Goal: Navigation & Orientation: Find specific page/section

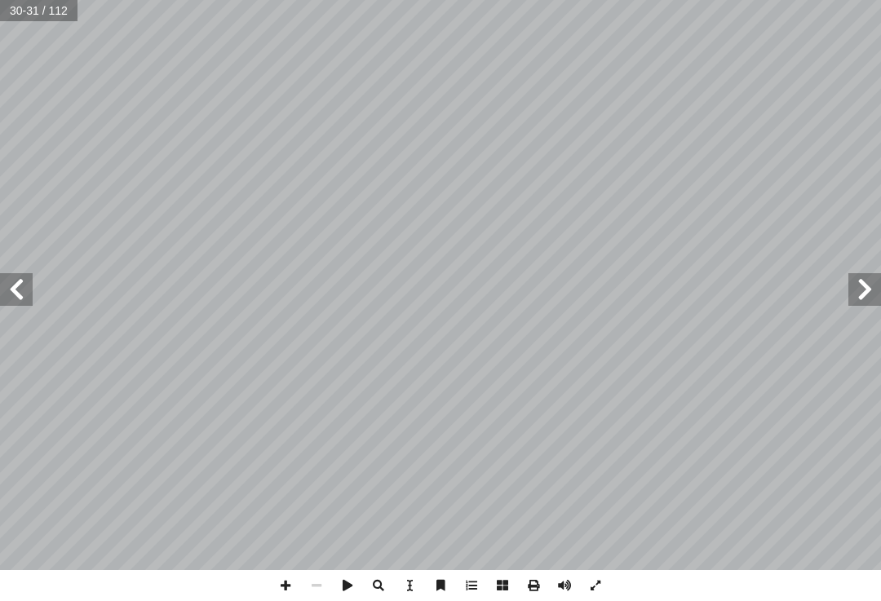
click at [619, 299] on span at bounding box center [864, 289] width 33 height 33
click at [619, 284] on span at bounding box center [864, 289] width 33 height 33
click at [11, 301] on span at bounding box center [16, 289] width 33 height 33
click at [619, 287] on span at bounding box center [864, 289] width 33 height 33
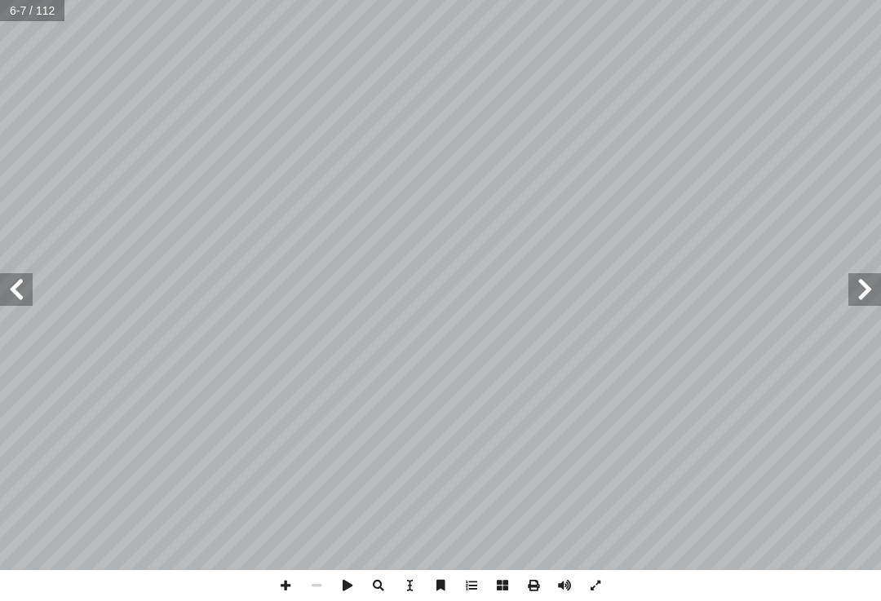
click at [32, 298] on span at bounding box center [16, 289] width 33 height 33
click at [19, 283] on span at bounding box center [16, 289] width 33 height 33
click at [4, 292] on span at bounding box center [16, 289] width 33 height 33
click at [11, 285] on span at bounding box center [16, 289] width 33 height 33
click at [13, 280] on span at bounding box center [16, 289] width 33 height 33
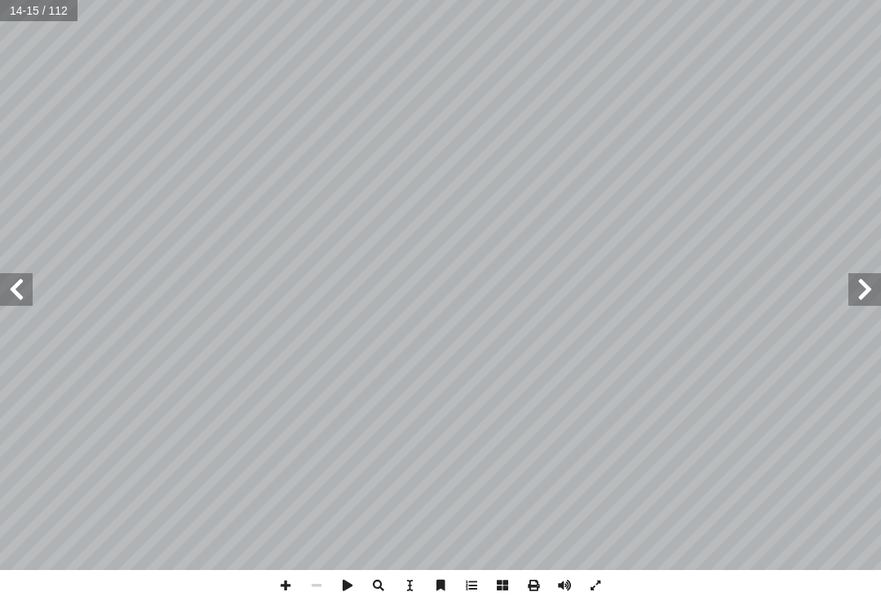
click at [20, 277] on span at bounding box center [16, 289] width 33 height 33
click at [21, 281] on span at bounding box center [16, 289] width 33 height 33
click at [21, 277] on span at bounding box center [16, 289] width 33 height 33
click at [32, 287] on span at bounding box center [16, 289] width 33 height 33
click at [26, 279] on span at bounding box center [16, 289] width 33 height 33
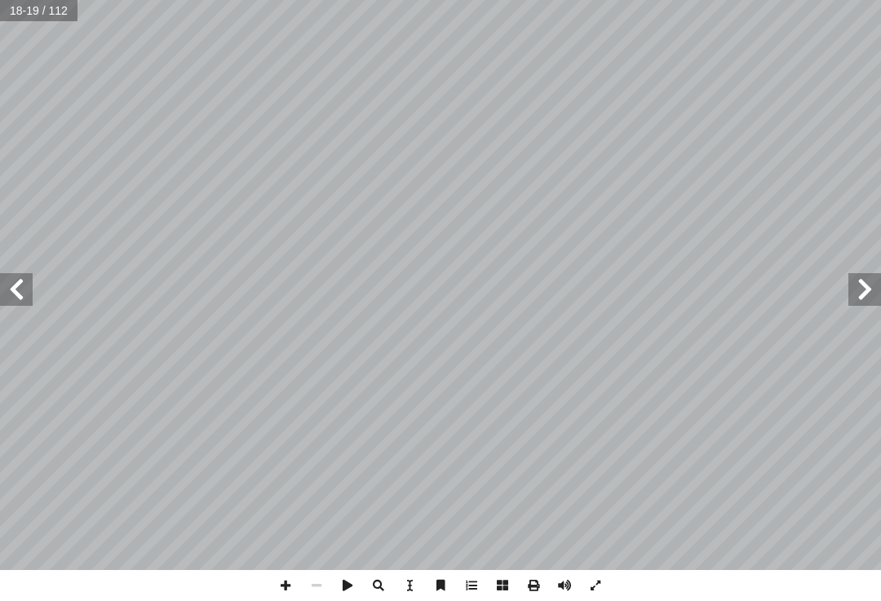
click at [9, 282] on span at bounding box center [16, 289] width 33 height 33
click at [12, 290] on span at bounding box center [16, 289] width 33 height 33
click at [21, 287] on span at bounding box center [16, 289] width 33 height 33
